Goal: Information Seeking & Learning: Stay updated

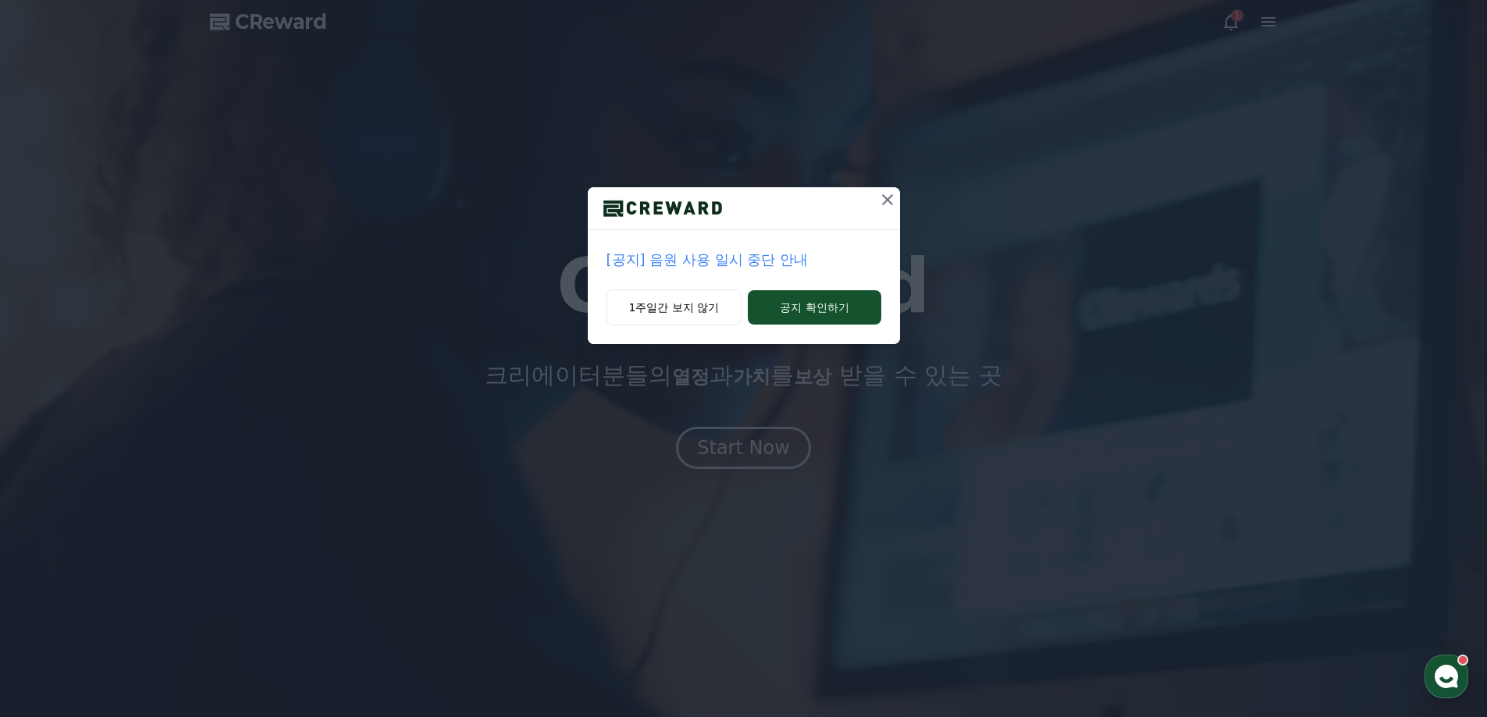
click at [740, 262] on p "[공지] 음원 사용 일시 중단 안내" at bounding box center [744, 260] width 275 height 22
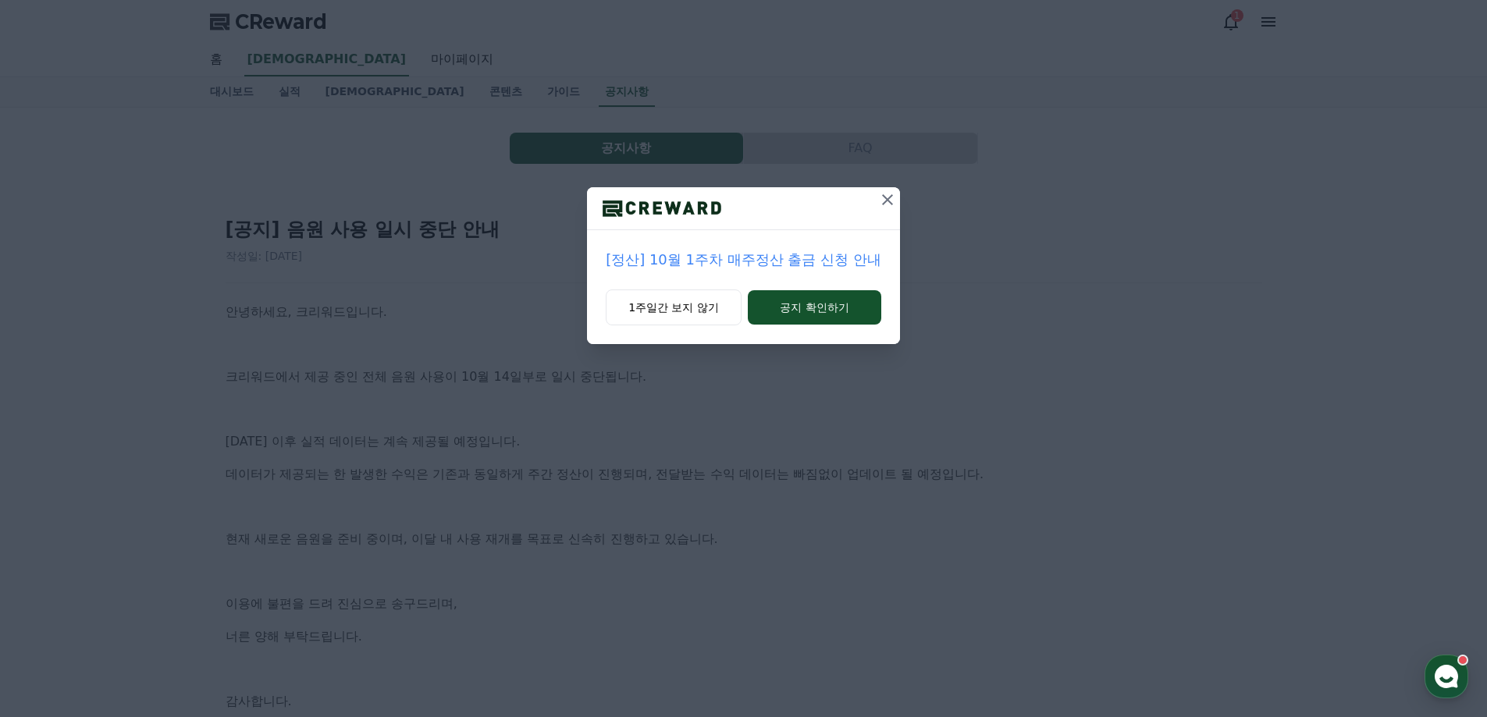
click at [888, 205] on icon at bounding box center [887, 199] width 19 height 19
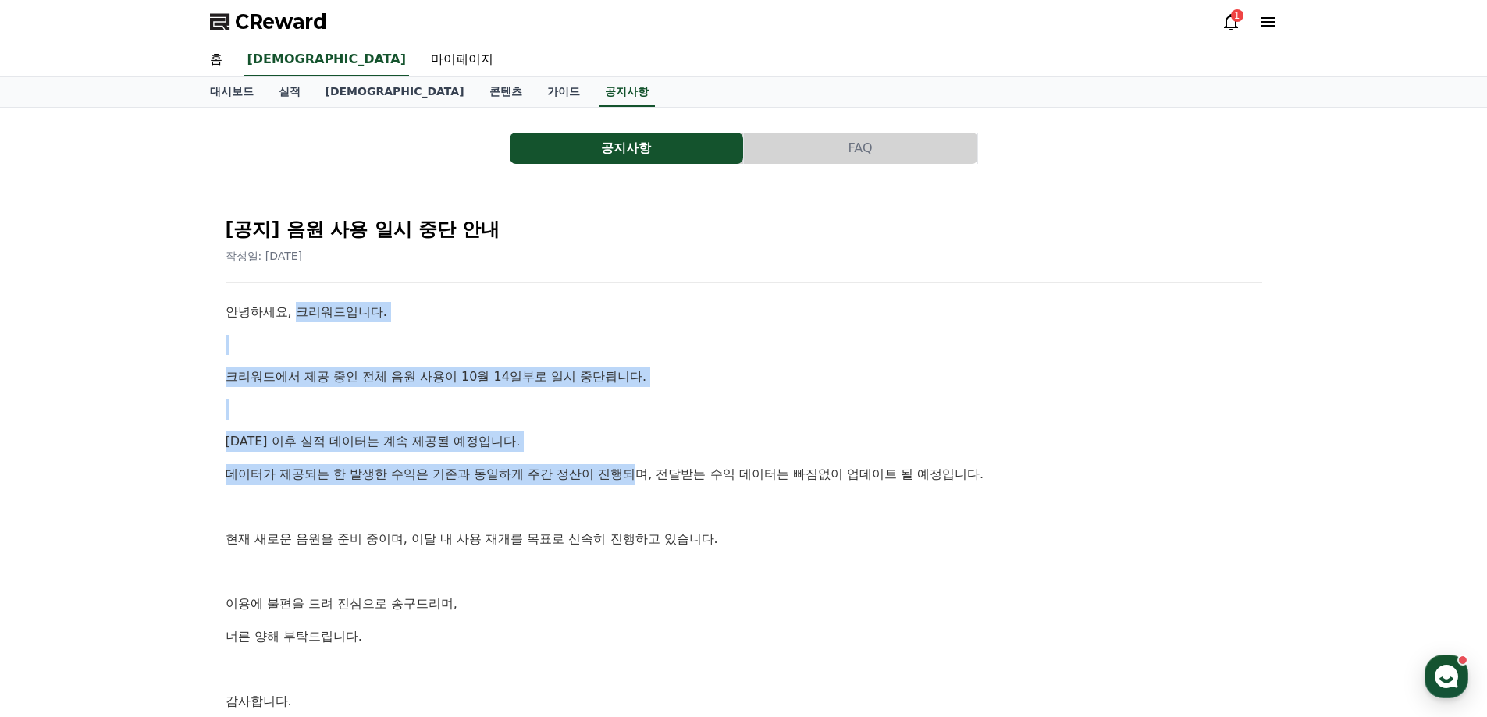
drag, startPoint x: 305, startPoint y: 301, endPoint x: 643, endPoint y: 461, distance: 374.0
click at [643, 458] on div "안녕하세요, 크리워드입니다. 크리워드에서 제공 중인 전체 음원 사용이 10월 14일부로 일시 중단됩니다. 10월 14일 이후 실적 데이터는 계…" at bounding box center [744, 523] width 1037 height 442
click at [643, 468] on p "데이터가 제공되는 한 발생한 수익은 기존과 동일하게 주간 정산이 진행되며, 전달받는 수익 데이터는 빠짐없이 업데이트 될 예정입니다." at bounding box center [744, 475] width 1037 height 20
drag, startPoint x: 523, startPoint y: 449, endPoint x: 246, endPoint y: 332, distance: 300.9
click at [246, 332] on div "안녕하세요, 크리워드입니다. 크리워드에서 제공 중인 전체 음원 사용이 10월 14일부로 일시 중단됩니다. 10월 14일 이후 실적 데이터는 계…" at bounding box center [744, 523] width 1037 height 442
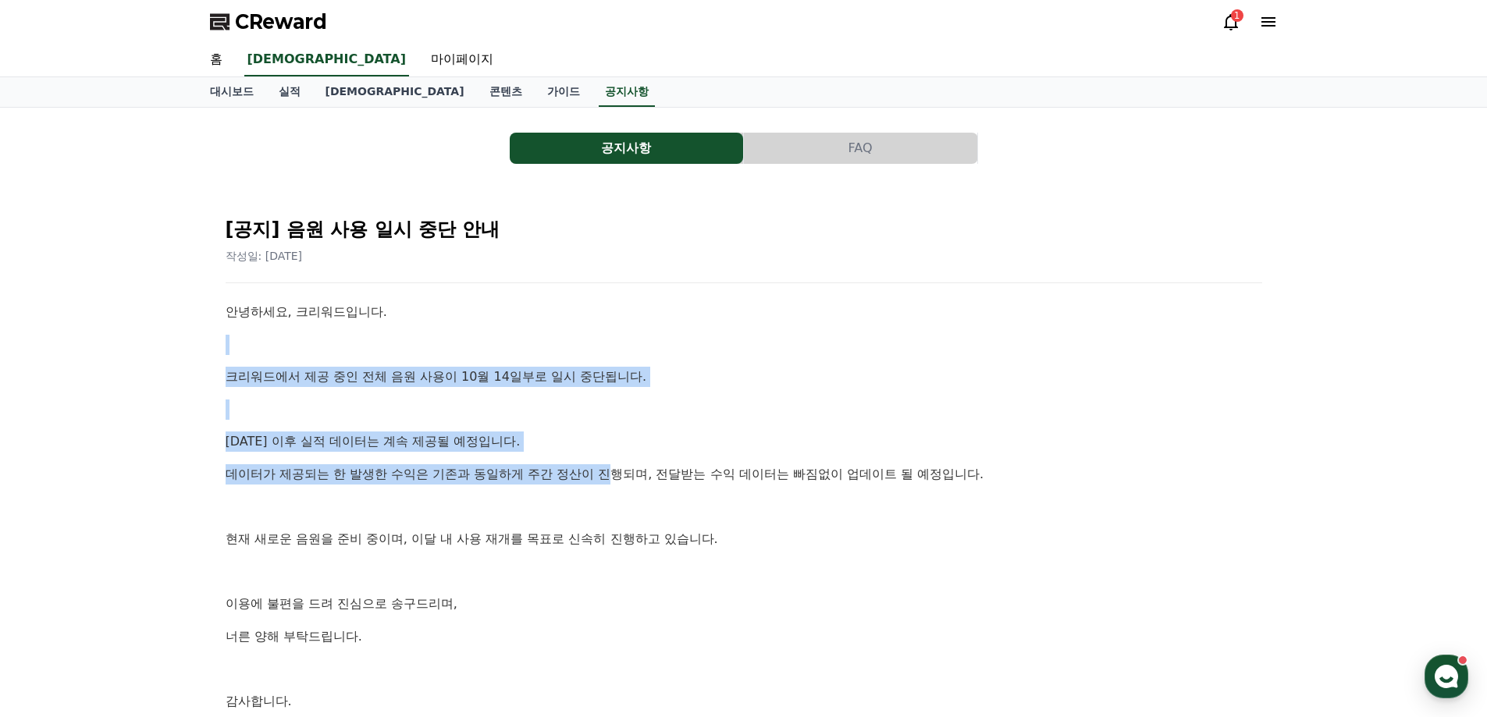
click at [246, 332] on div "안녕하세요, 크리워드입니다. 크리워드에서 제공 중인 전체 음원 사용이 10월 14일부로 일시 중단됩니다. 10월 14일 이후 실적 데이터는 계…" at bounding box center [744, 523] width 1037 height 442
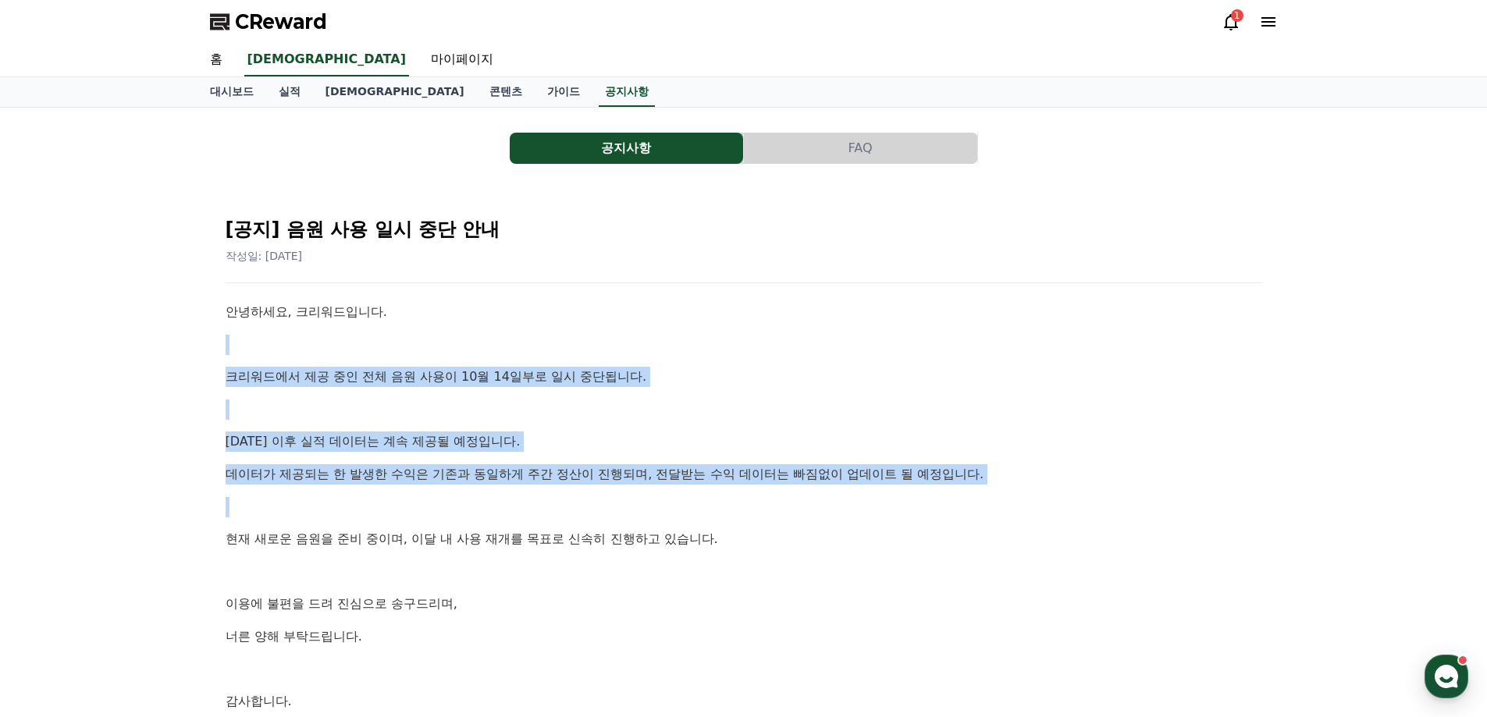
drag, startPoint x: 297, startPoint y: 340, endPoint x: 587, endPoint y: 510, distance: 335.9
click at [582, 507] on div "안녕하세요, 크리워드입니다. 크리워드에서 제공 중인 전체 음원 사용이 10월 14일부로 일시 중단됩니다. 10월 14일 이후 실적 데이터는 계…" at bounding box center [744, 523] width 1037 height 442
click at [589, 512] on p at bounding box center [744, 507] width 1037 height 20
drag, startPoint x: 589, startPoint y: 512, endPoint x: 208, endPoint y: 340, distance: 418.6
click at [208, 340] on div "공지사항 FAQ [공지] 음원 사용 일시 중단 안내 작성일: 2025-10-14 안녕하세요, 크리워드입니다. 크리워드에서 제공 중인 전체 음원…" at bounding box center [744, 463] width 1081 height 699
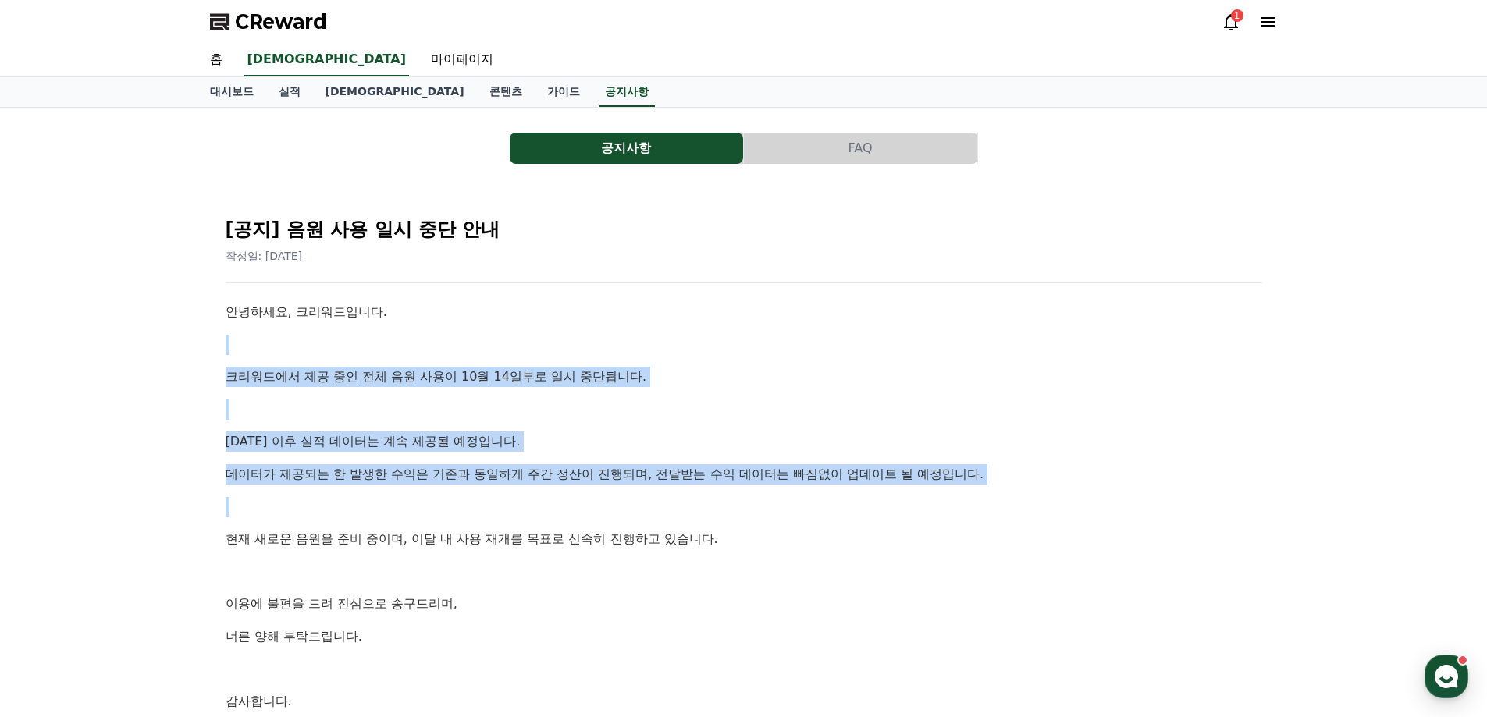
click at [353, 413] on p at bounding box center [744, 410] width 1037 height 20
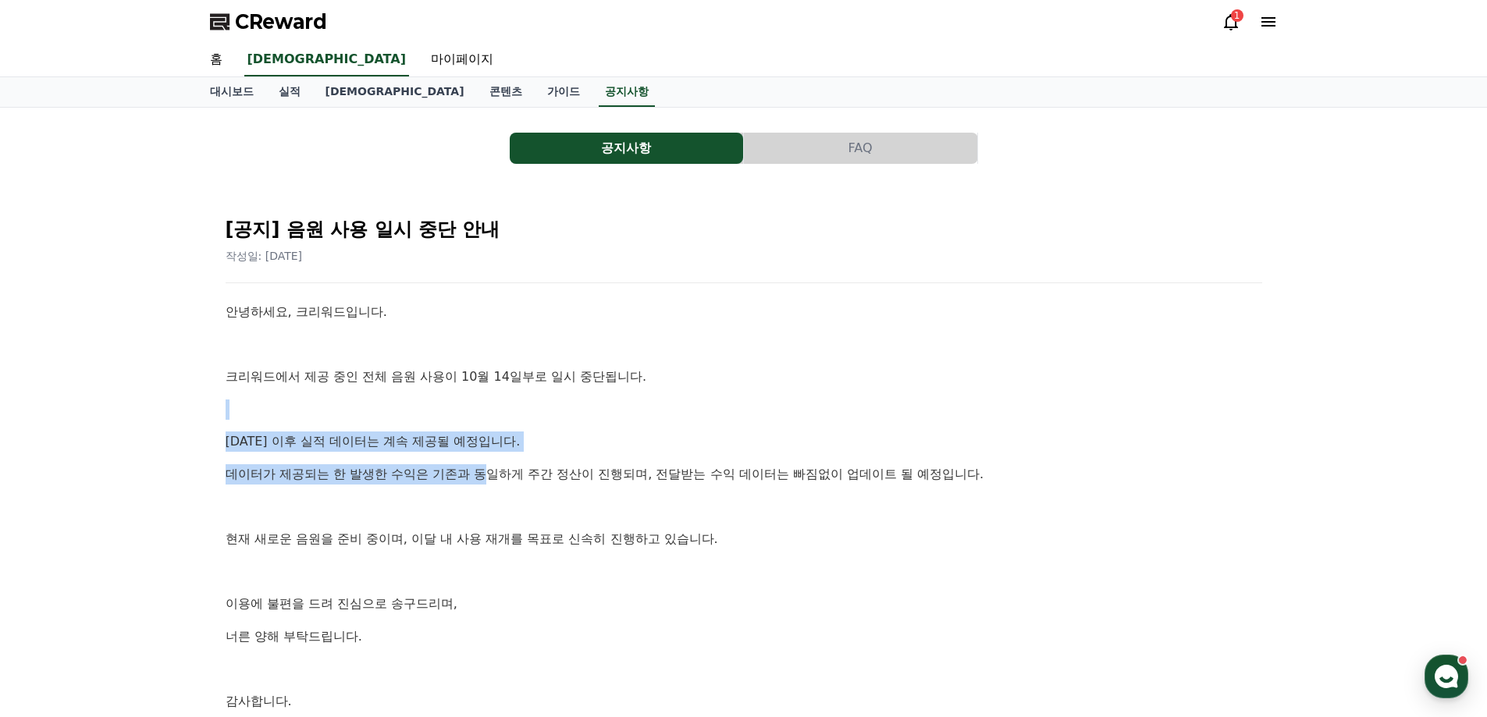
drag, startPoint x: 358, startPoint y: 410, endPoint x: 554, endPoint y: 510, distance: 219.3
click at [546, 507] on div "안녕하세요, 크리워드입니다. 크리워드에서 제공 중인 전체 음원 사용이 10월 14일부로 일시 중단됩니다. 10월 14일 이후 실적 데이터는 계…" at bounding box center [744, 523] width 1037 height 442
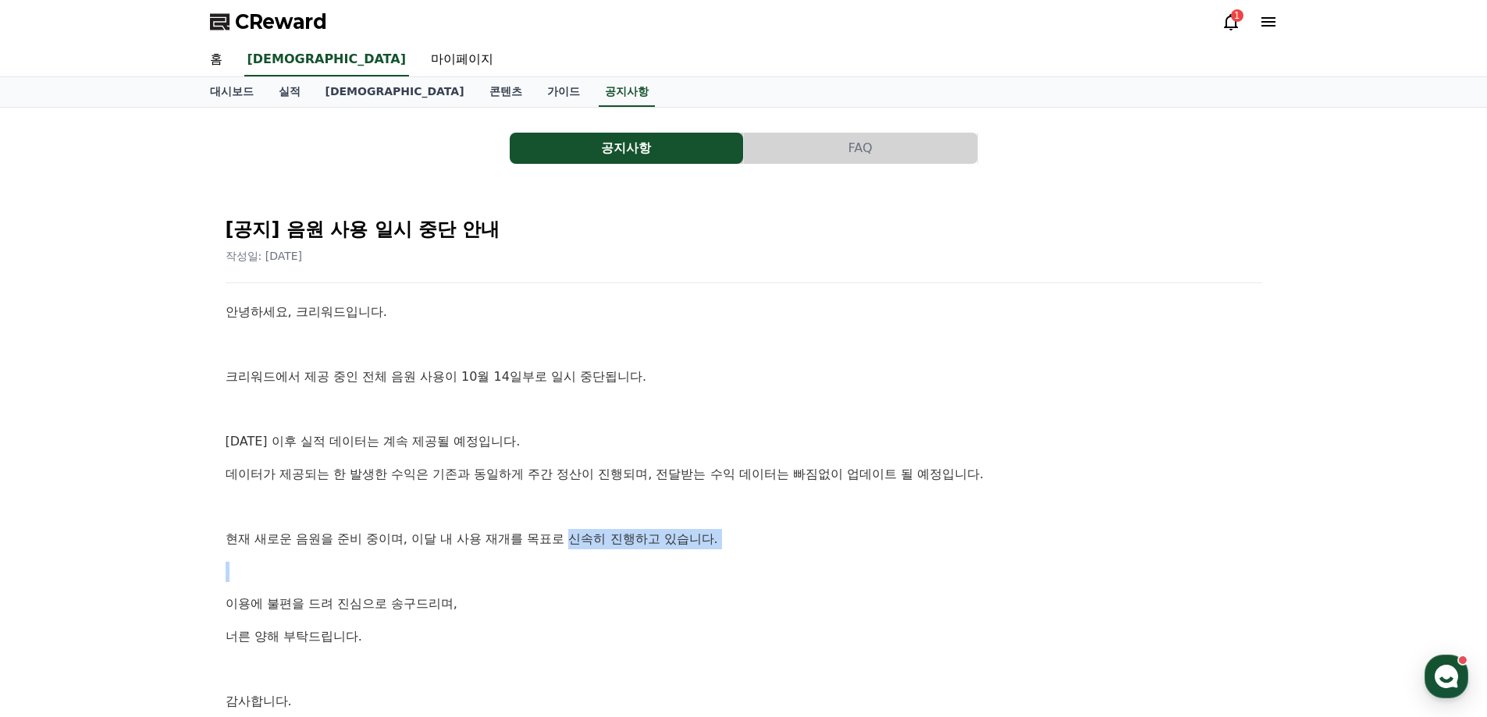
drag, startPoint x: 574, startPoint y: 529, endPoint x: 468, endPoint y: 544, distance: 107.3
click at [486, 554] on div "안녕하세요, 크리워드입니다. 크리워드에서 제공 중인 전체 음원 사용이 10월 14일부로 일시 중단됩니다. 10월 14일 이후 실적 데이터는 계…" at bounding box center [744, 523] width 1037 height 442
click at [418, 514] on p at bounding box center [744, 507] width 1037 height 20
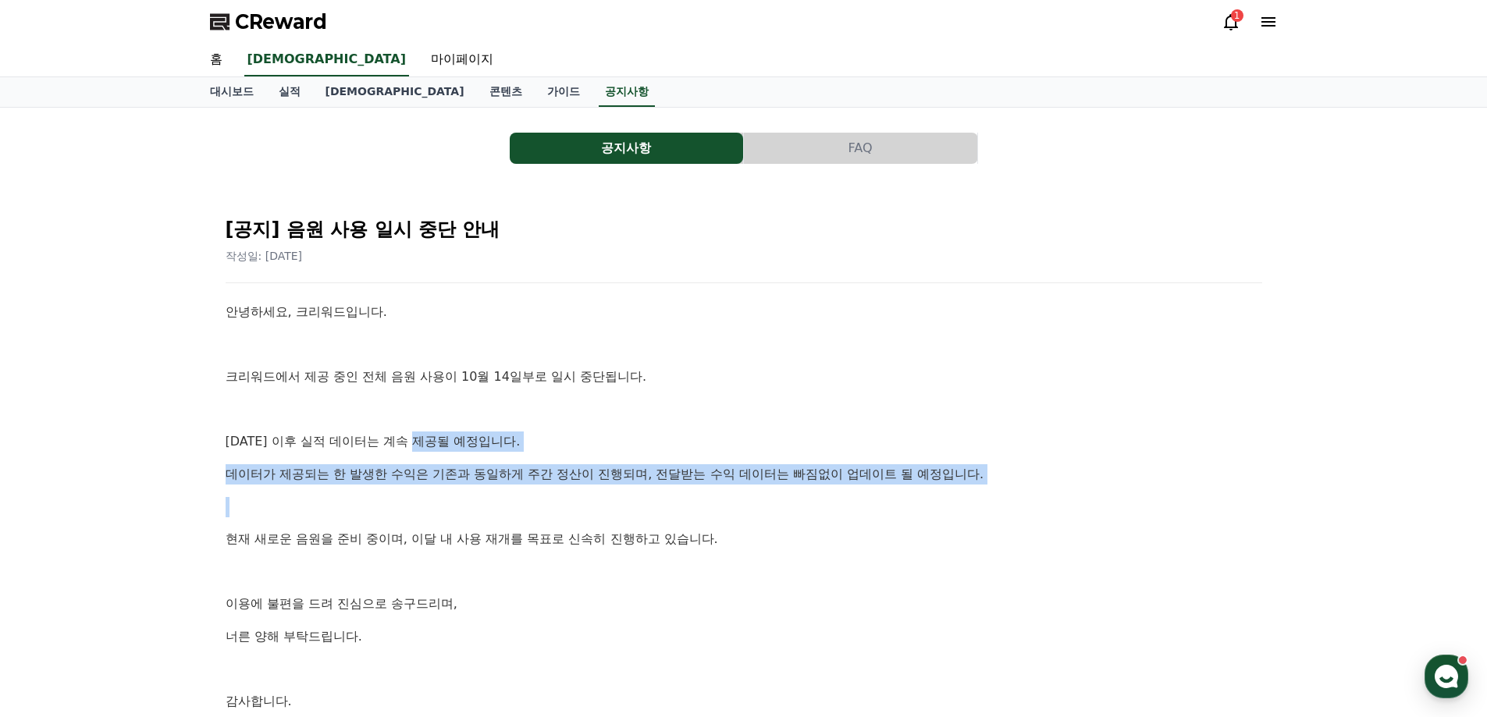
drag, startPoint x: 422, startPoint y: 425, endPoint x: 443, endPoint y: 504, distance: 81.4
click at [440, 501] on div "안녕하세요, 크리워드입니다. 크리워드에서 제공 중인 전체 음원 사용이 10월 14일부로 일시 중단됩니다. 10월 14일 이후 실적 데이터는 계…" at bounding box center [744, 523] width 1037 height 442
click at [468, 509] on p at bounding box center [744, 507] width 1037 height 20
drag, startPoint x: 504, startPoint y: 492, endPoint x: 415, endPoint y: 415, distance: 117.9
click at [417, 417] on div "안녕하세요, 크리워드입니다. 크리워드에서 제공 중인 전체 음원 사용이 10월 14일부로 일시 중단됩니다. 10월 14일 이후 실적 데이터는 계…" at bounding box center [744, 523] width 1037 height 442
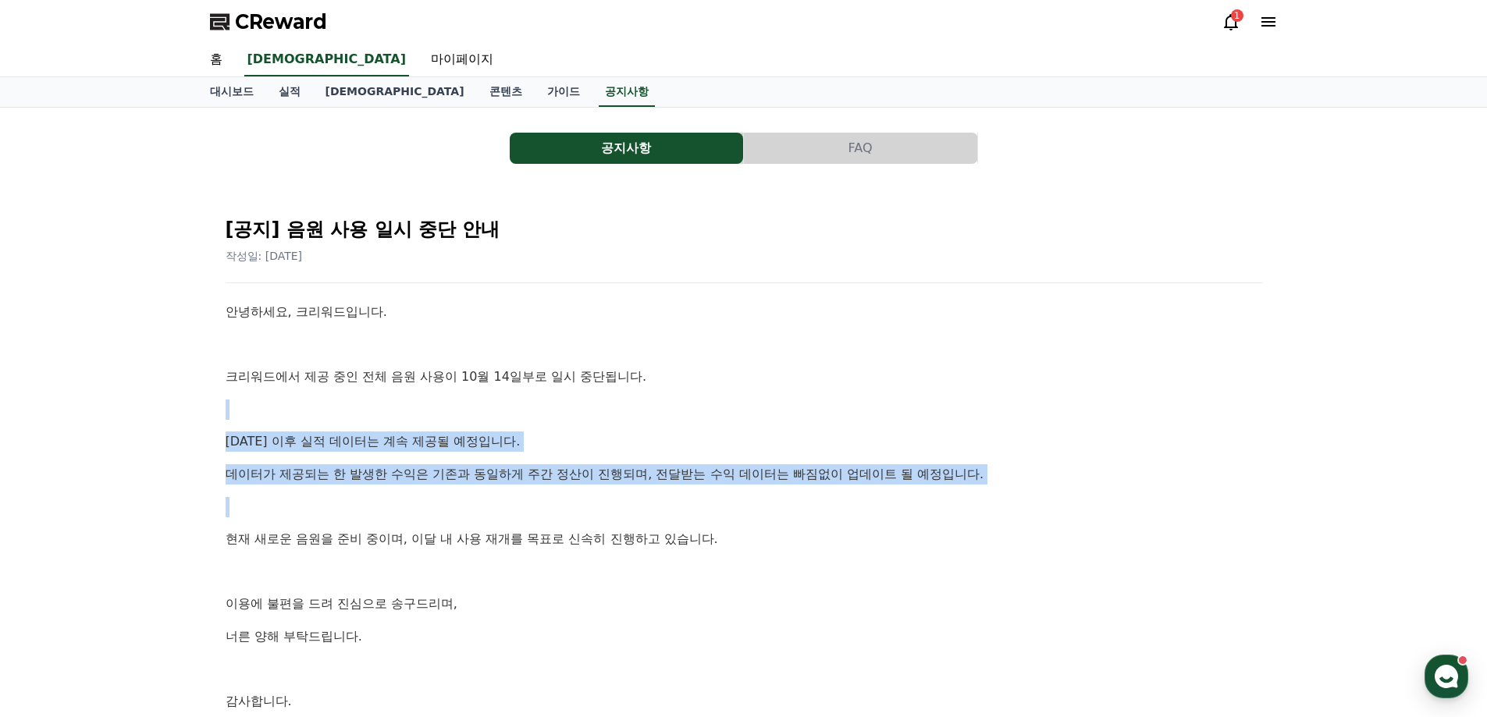
click at [610, 473] on p "데이터가 제공되는 한 발생한 수익은 기존과 동일하게 주간 정산이 진행되며, 전달받는 수익 데이터는 빠짐없이 업데이트 될 예정입니다." at bounding box center [744, 475] width 1037 height 20
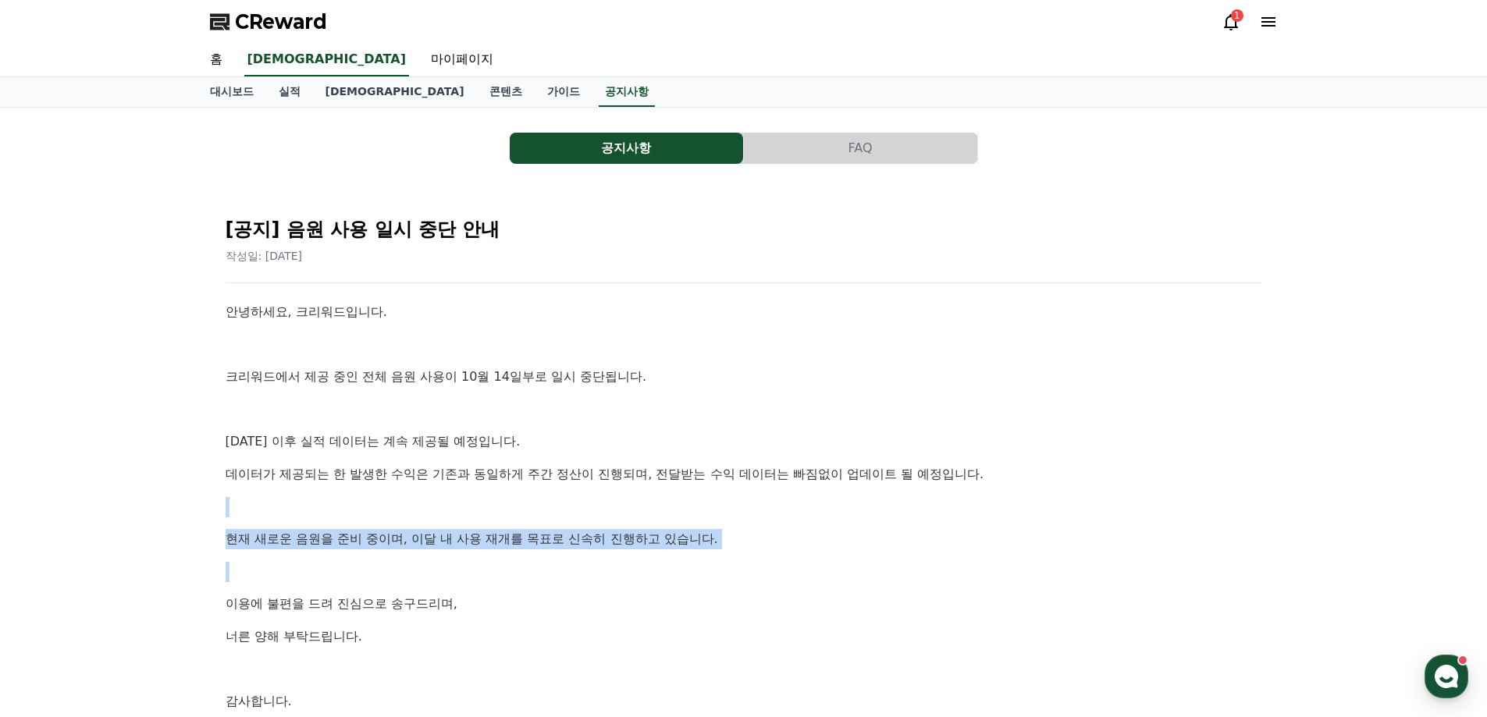
drag, startPoint x: 577, startPoint y: 493, endPoint x: 589, endPoint y: 579, distance: 86.0
click at [587, 579] on div "안녕하세요, 크리워드입니다. 크리워드에서 제공 중인 전체 음원 사용이 10월 14일부로 일시 중단됩니다. 10월 14일 이후 실적 데이터는 계…" at bounding box center [744, 523] width 1037 height 442
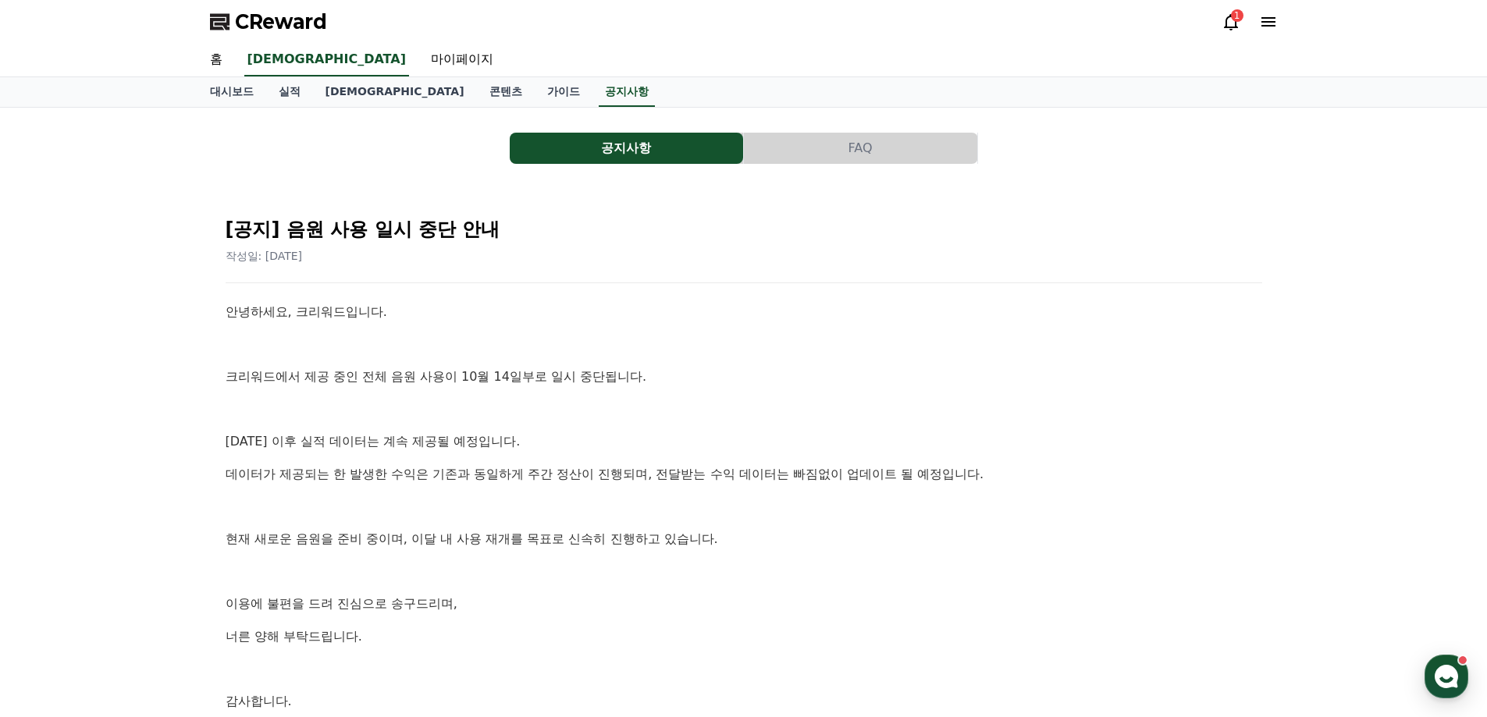
click at [629, 584] on div "안녕하세요, 크리워드입니다. 크리워드에서 제공 중인 전체 음원 사용이 10월 14일부로 일시 중단됩니다. 10월 14일 이후 실적 데이터는 계…" at bounding box center [744, 523] width 1037 height 442
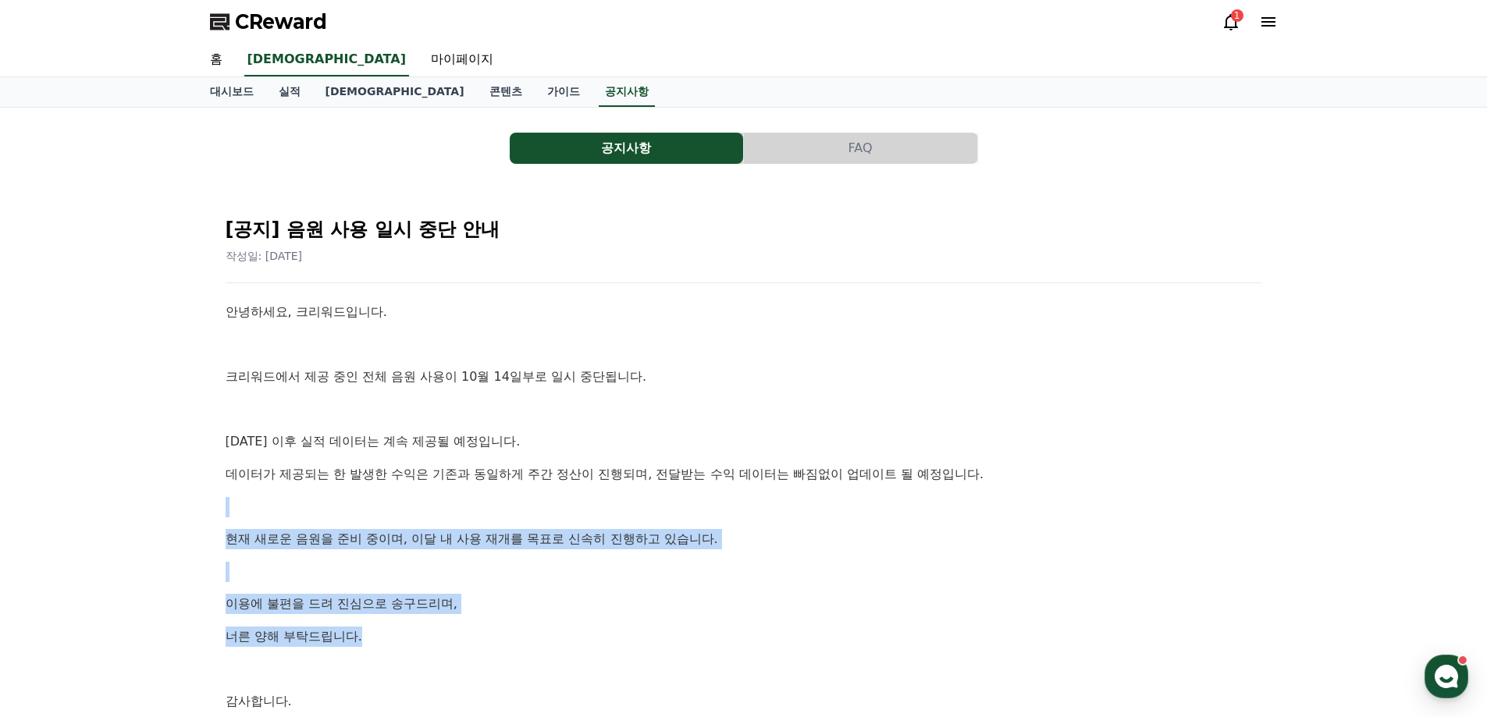
drag, startPoint x: 614, startPoint y: 630, endPoint x: 604, endPoint y: 478, distance: 152.6
click at [601, 483] on div "안녕하세요, 크리워드입니다. 크리워드에서 제공 중인 전체 음원 사용이 10월 14일부로 일시 중단됩니다. 10월 14일 이후 실적 데이터는 계…" at bounding box center [744, 523] width 1037 height 442
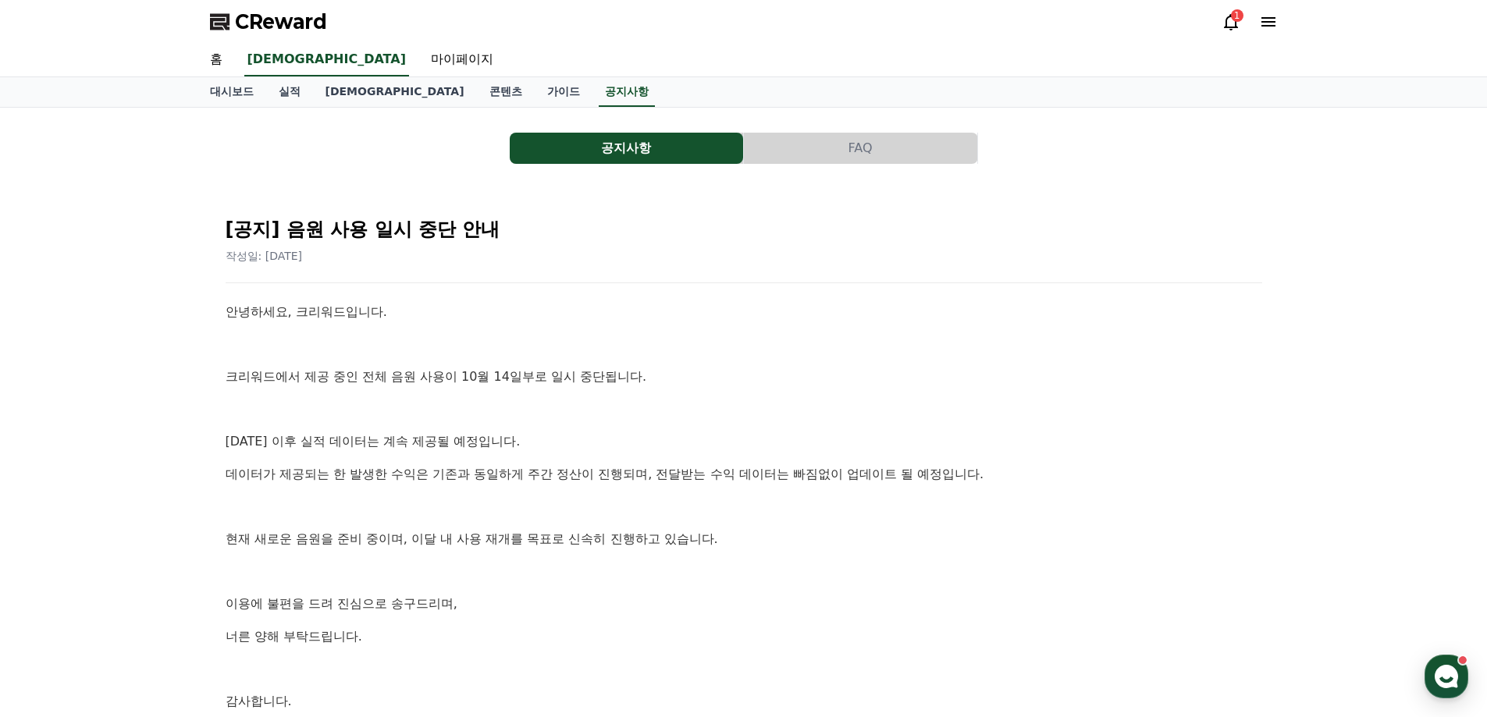
click at [718, 436] on p "10월 14일 이후 실적 데이터는 계속 제공될 예정입니다." at bounding box center [744, 442] width 1037 height 20
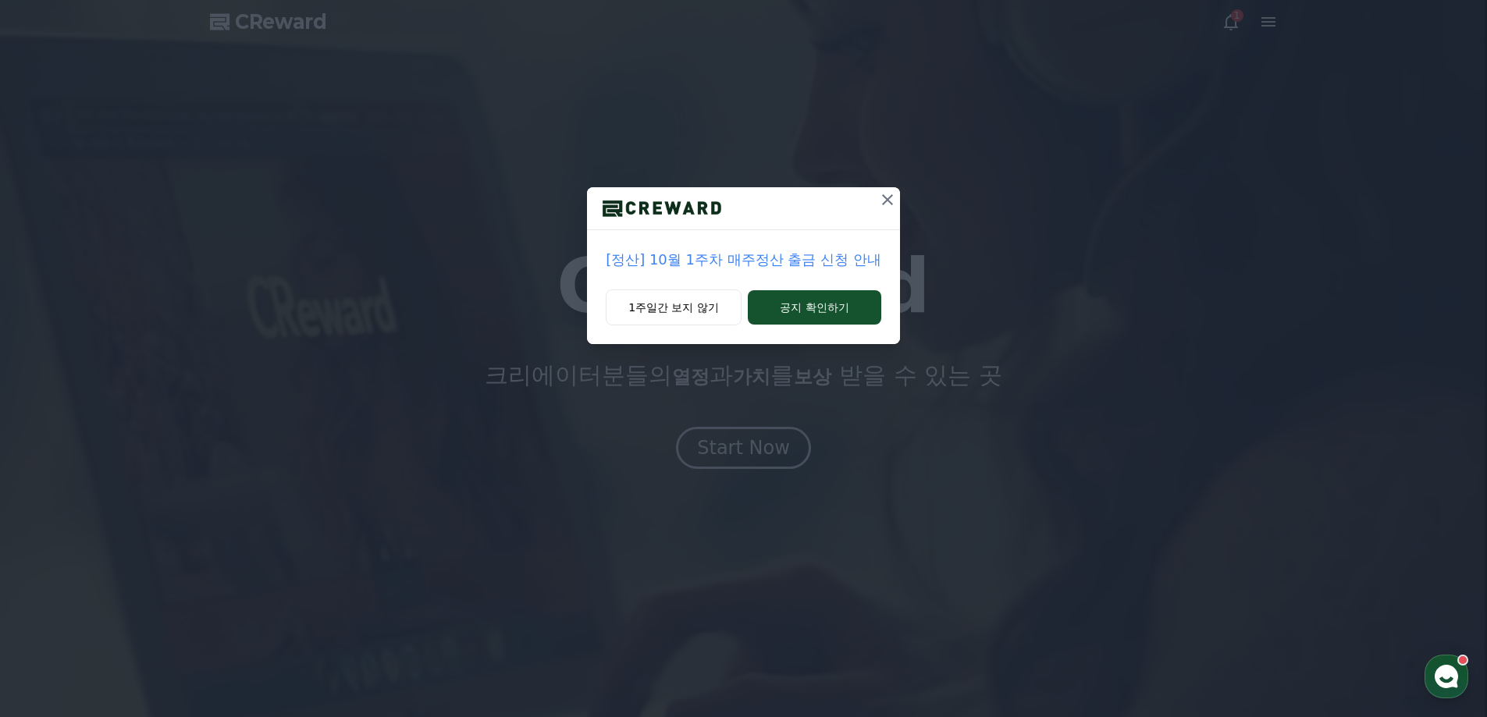
click at [888, 209] on button at bounding box center [887, 199] width 25 height 25
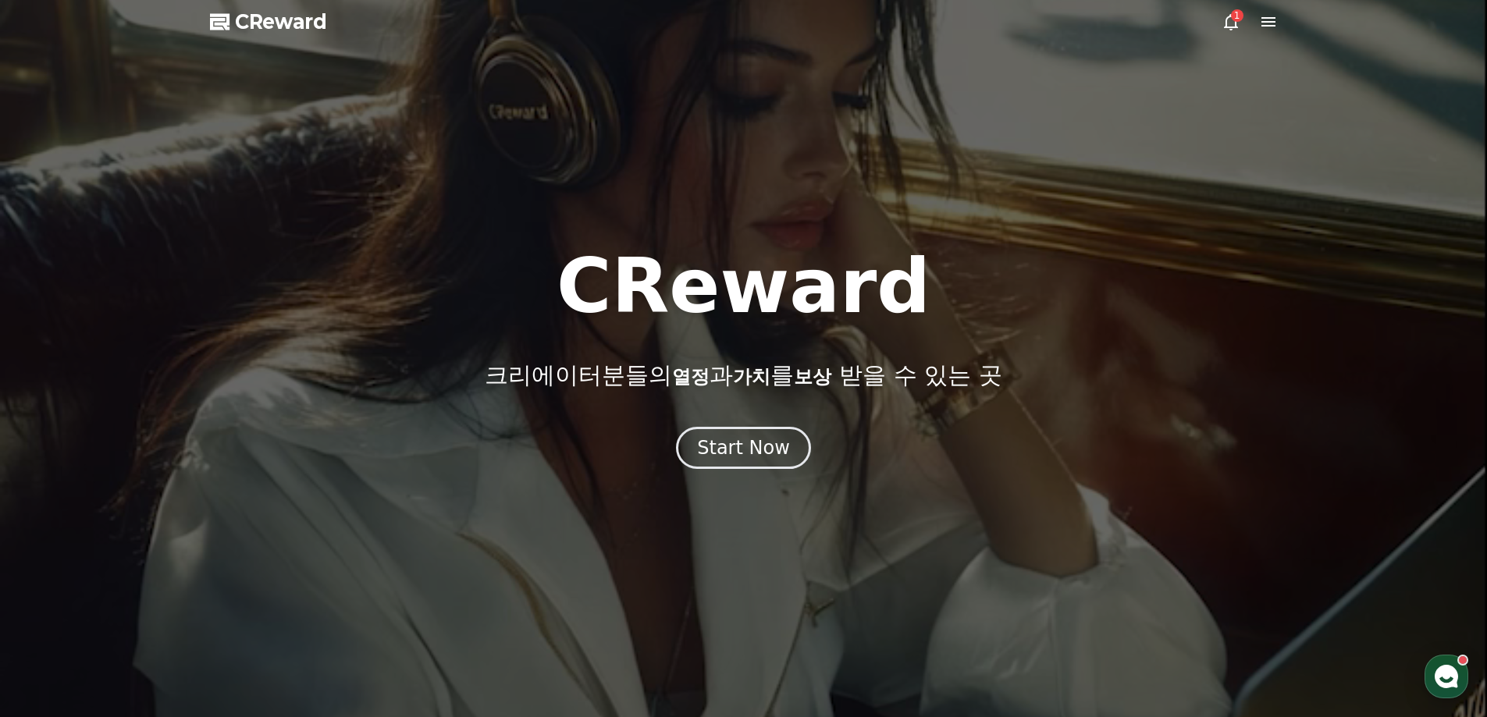
click at [1266, 23] on icon at bounding box center [1269, 21] width 14 height 9
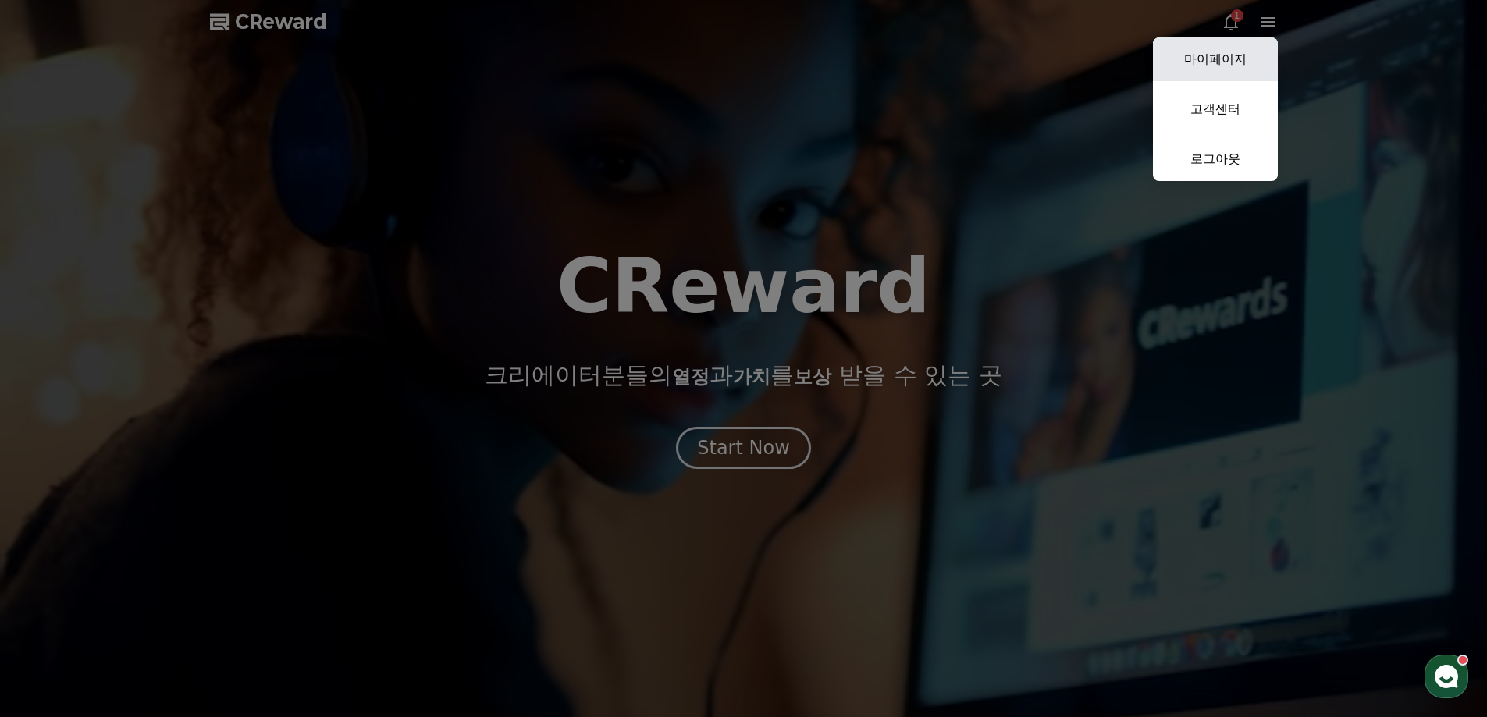
click at [1208, 54] on link "마이페이지" at bounding box center [1215, 59] width 125 height 44
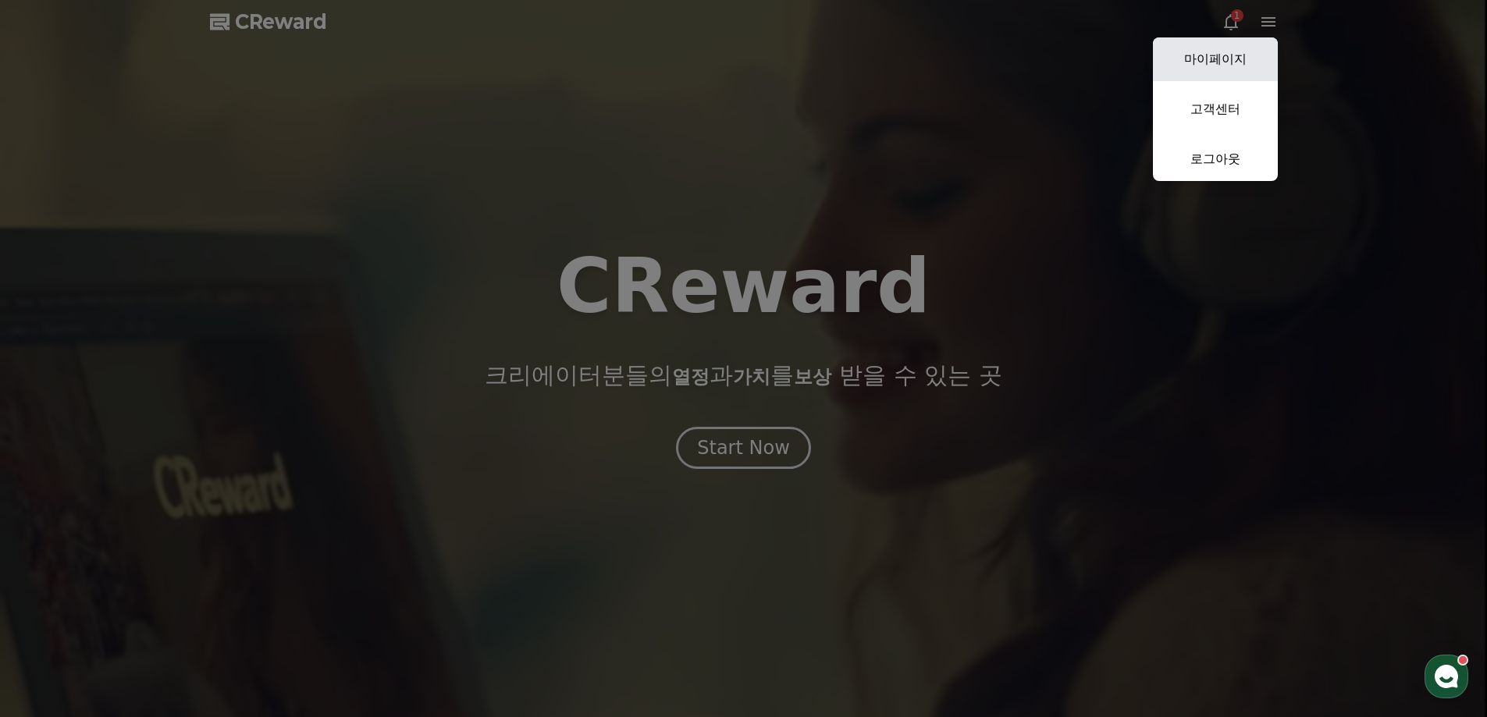
select select "**********"
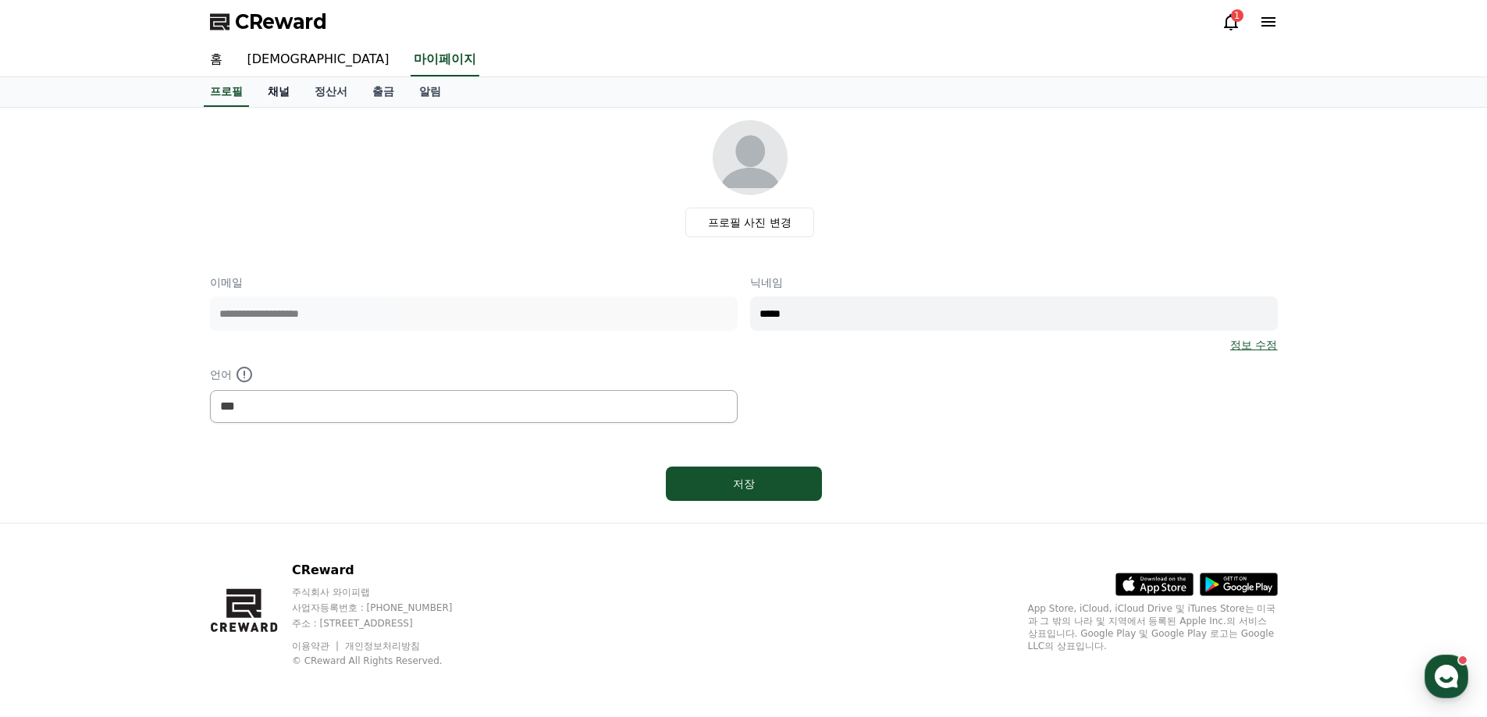
click at [285, 94] on link "채널" at bounding box center [278, 92] width 47 height 30
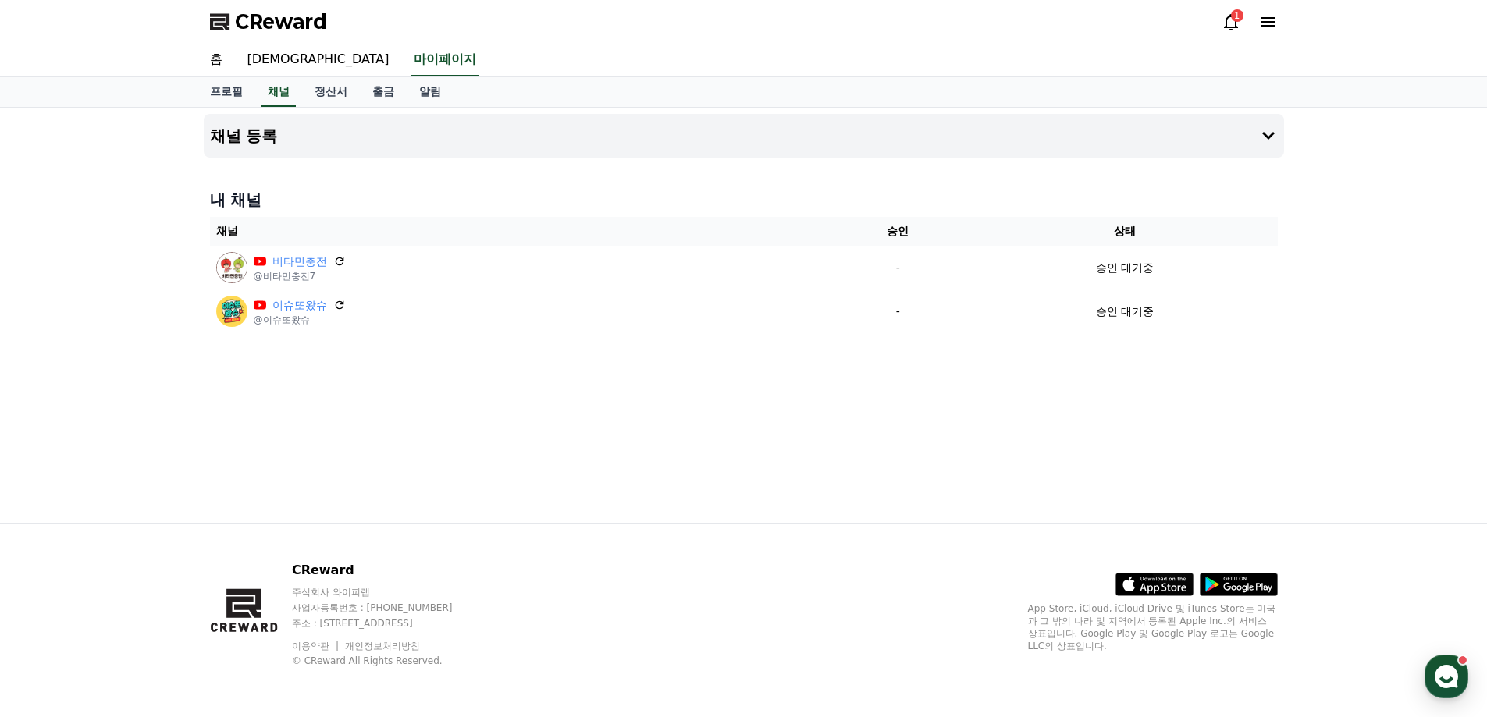
drag, startPoint x: 394, startPoint y: 199, endPoint x: 402, endPoint y: 405, distance: 206.3
click at [403, 404] on div "채널 등록 내 채널 채널 승인 상태 비타민충전 @비타민충전7 - 승인 대기중 이슈또왔슈 @이슈또왔슈 - 승인 대기중" at bounding box center [744, 315] width 1093 height 415
click at [258, 432] on div "채널 등록 내 채널 채널 승인 상태 비타민충전 @비타민충전7 - 승인 대기중 이슈또왔슈 @이슈또왔슈 - 승인 대기중" at bounding box center [744, 315] width 1093 height 415
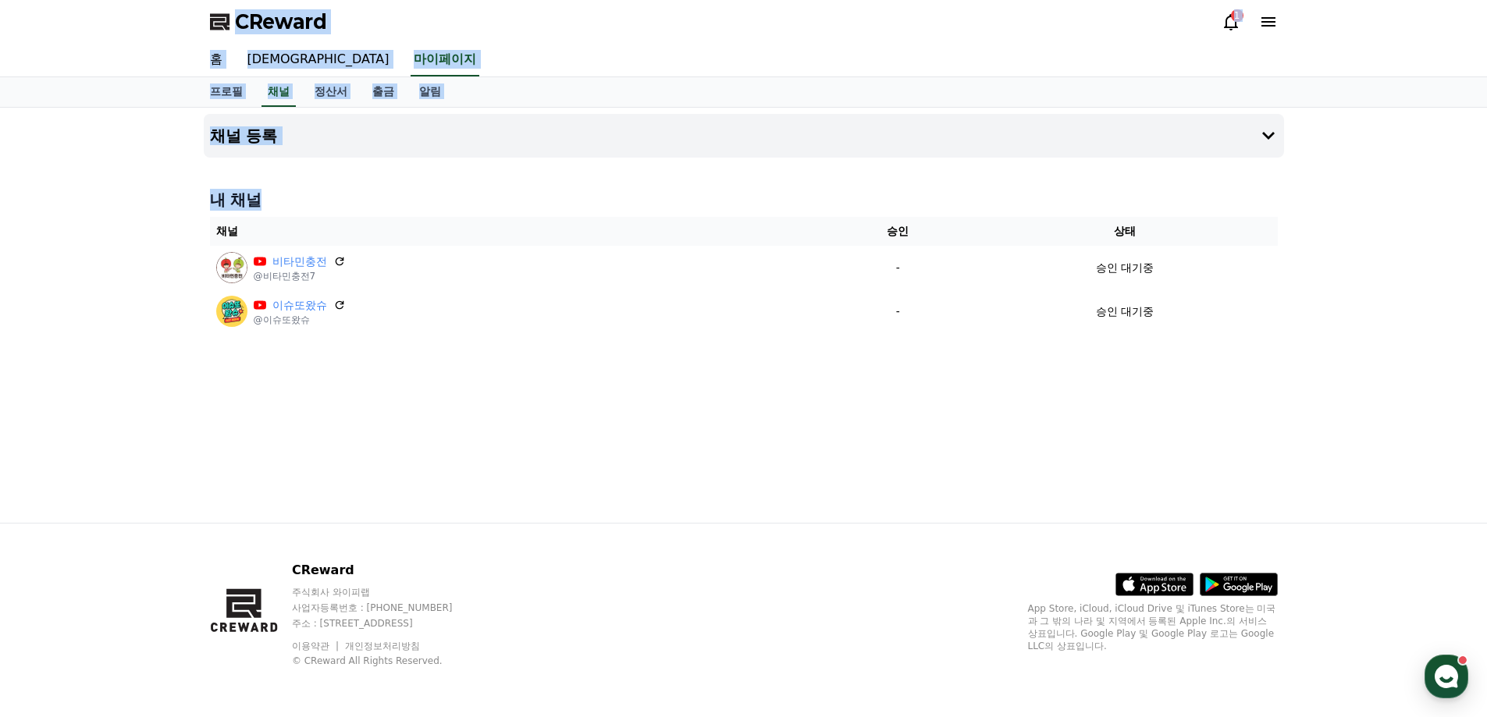
drag, startPoint x: 328, startPoint y: 418, endPoint x: 183, endPoint y: 13, distance: 429.4
click at [183, 13] on div "CReward 1 홈 음원 마이페이지 프로필 채널 정산서 출금 알림 채널 등록 내 채널 채널 승인 상태 비타민충전 @비타민충전7 - 승인 대기…" at bounding box center [743, 358] width 1487 height 717
click at [154, 65] on div "홈 음원 마이페이지" at bounding box center [743, 61] width 1487 height 34
drag, startPoint x: 159, startPoint y: 44, endPoint x: 1210, endPoint y: 428, distance: 1118.8
click at [1210, 428] on div "CReward 1 홈 음원 마이페이지 프로필 채널 정산서 출금 알림 채널 등록 내 채널 채널 승인 상태 비타민충전 @비타민충전7 - 승인 대기…" at bounding box center [743, 358] width 1487 height 717
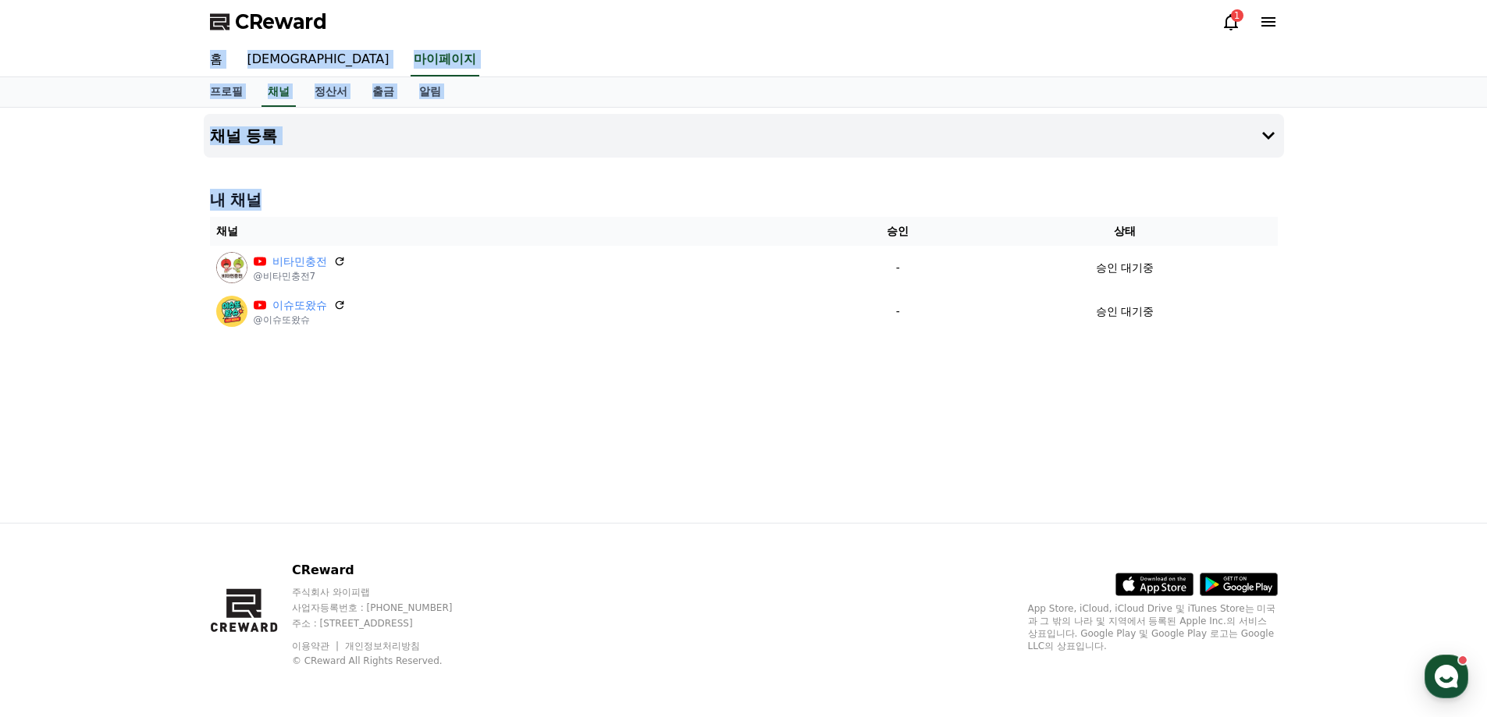
click at [1209, 429] on div "채널 등록 내 채널 채널 승인 상태 비타민충전 @비타민충전7 - 승인 대기중 이슈또왔슈 @이슈또왔슈 - 승인 대기중" at bounding box center [744, 315] width 1093 height 415
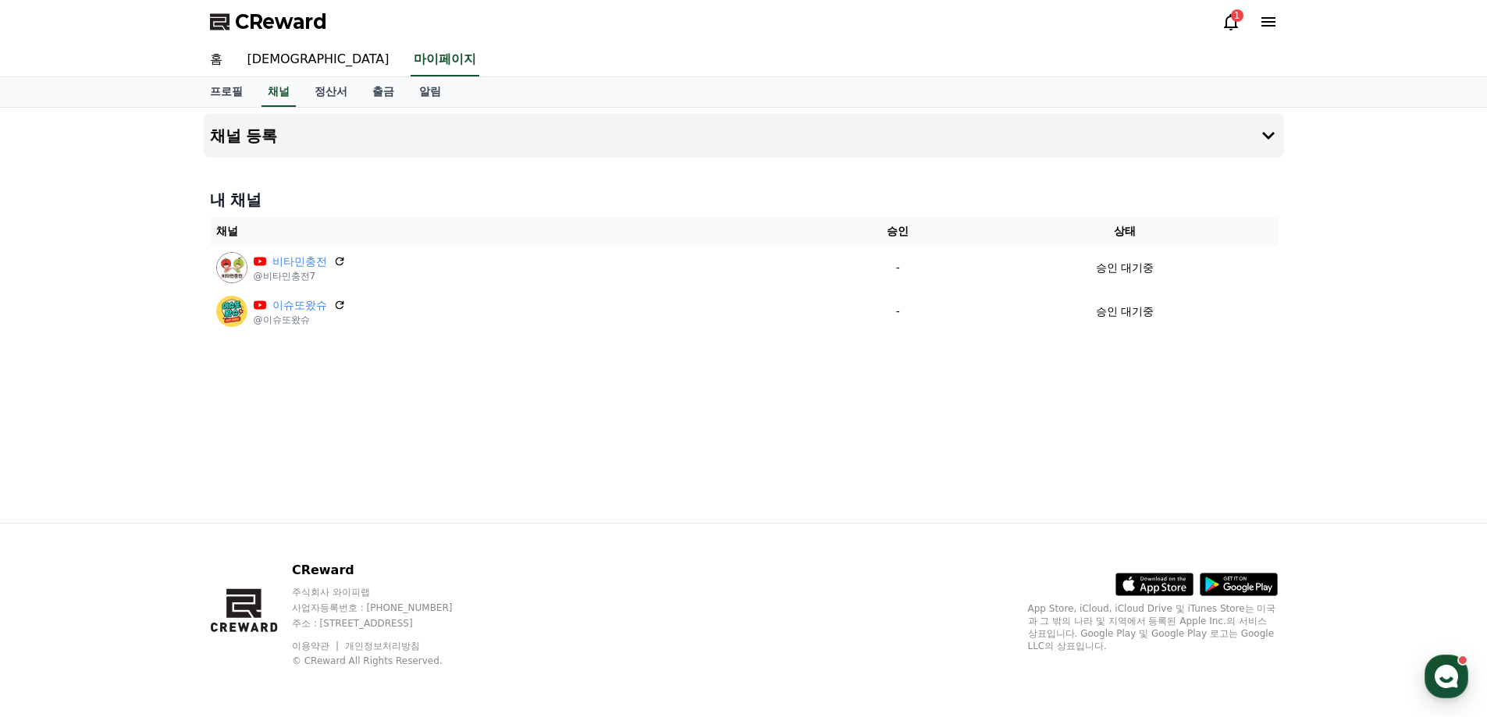
select select "**********"
